Goal: Navigation & Orientation: Find specific page/section

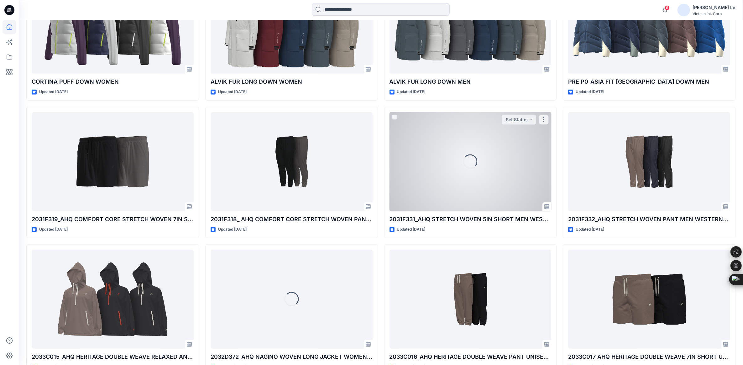
scroll to position [531, 0]
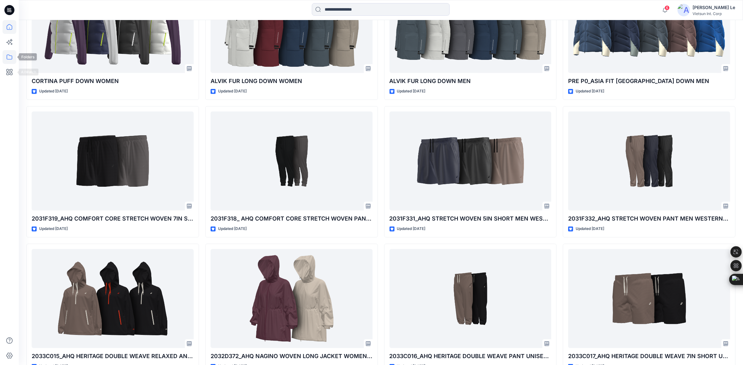
click at [5, 55] on icon at bounding box center [10, 57] width 14 height 14
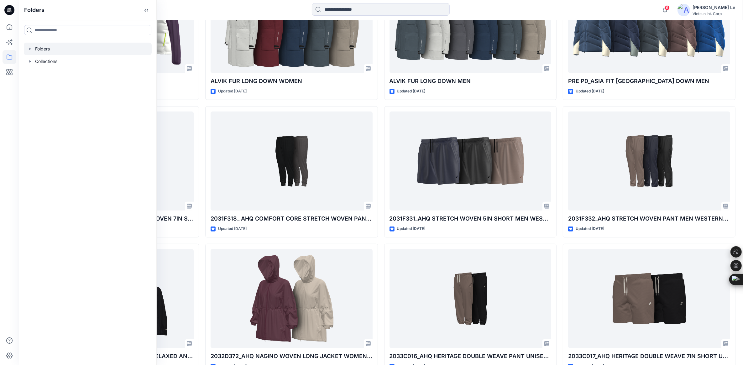
click at [81, 48] on div at bounding box center [88, 49] width 128 height 13
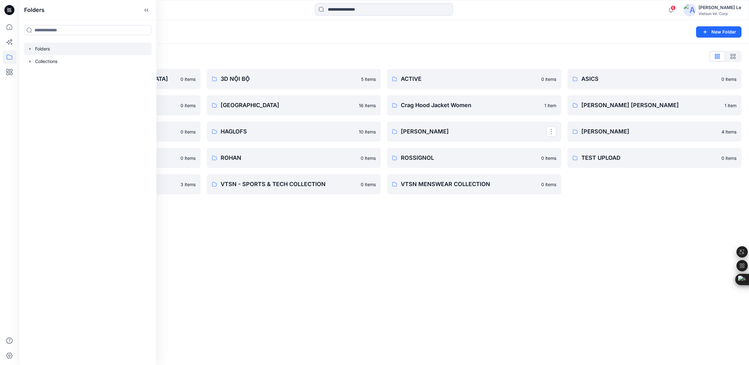
click at [258, 276] on div "Folders New Folder Folders List 3D COLLECTION SS23-[DEMOGRAPHIC_DATA] 0 items A…" at bounding box center [384, 192] width 730 height 345
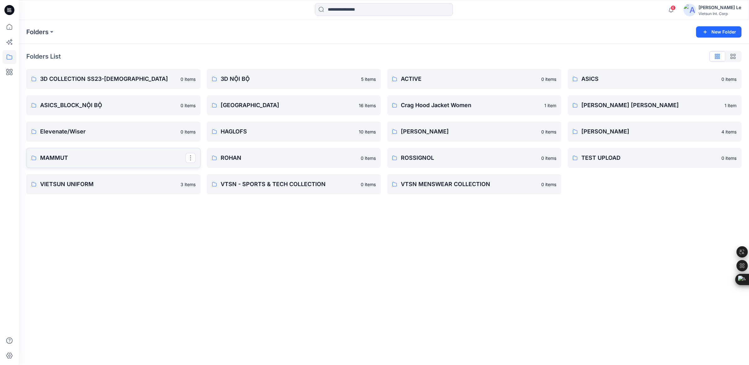
click at [68, 163] on link "MAMMUT" at bounding box center [113, 158] width 174 height 20
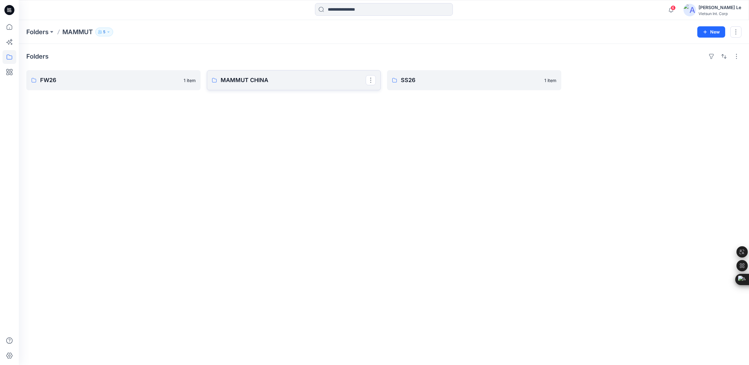
click at [305, 84] on p "MAMMUT CHINA" at bounding box center [293, 80] width 145 height 9
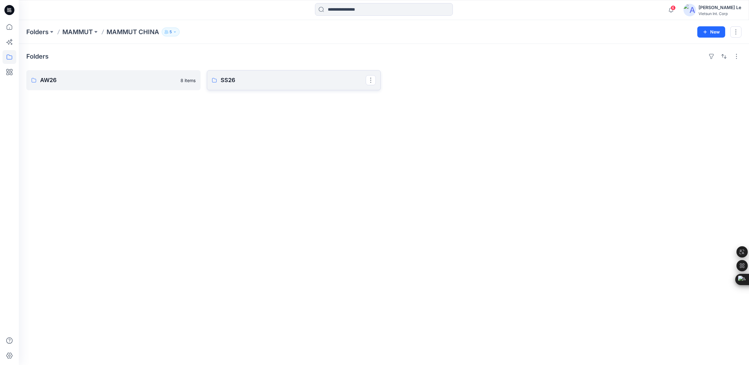
click at [246, 76] on p "SS26" at bounding box center [293, 80] width 145 height 9
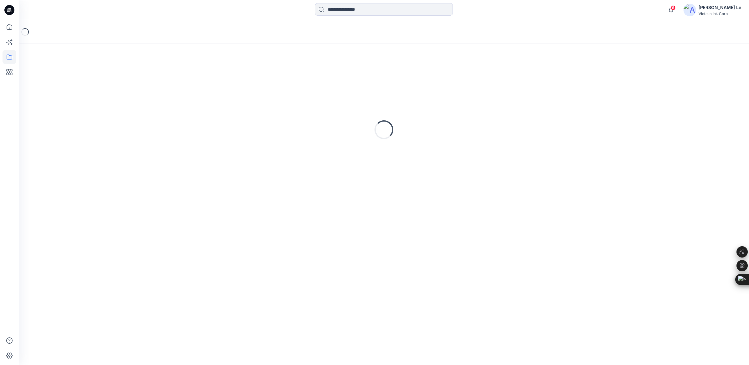
click at [246, 76] on div "Loading..." at bounding box center [383, 129] width 715 height 157
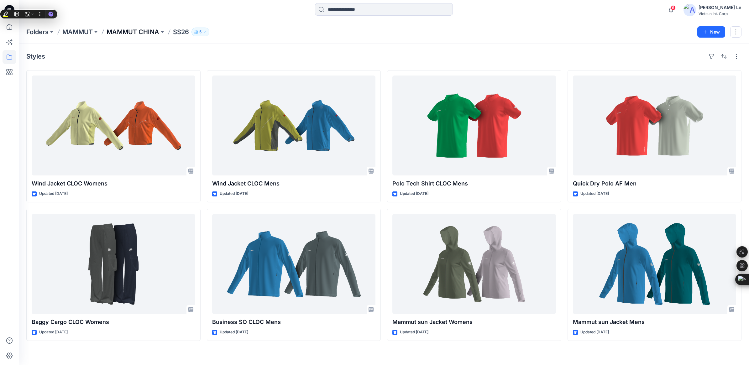
click at [134, 29] on p "MAMMUT CHINA" at bounding box center [133, 32] width 53 height 9
